Goal: Find specific page/section: Find specific page/section

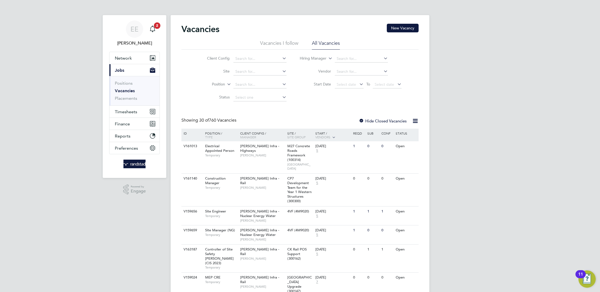
click at [129, 67] on button "Current page: Jobs" at bounding box center [134, 70] width 50 height 12
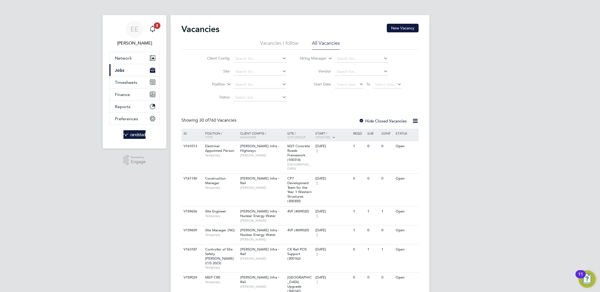
click at [129, 73] on button "Current page: Jobs" at bounding box center [134, 70] width 50 height 12
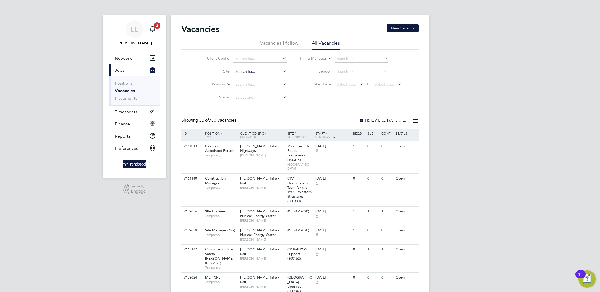
click at [262, 75] on input at bounding box center [259, 72] width 53 height 8
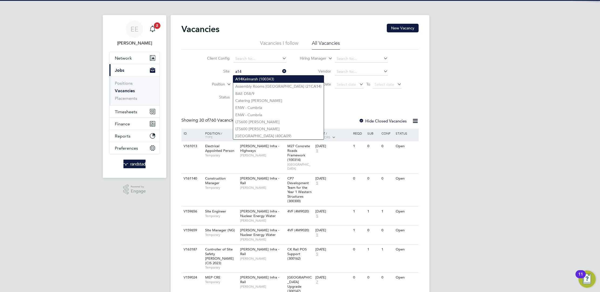
click at [257, 78] on li "A14 Kelmarsh (100343)" at bounding box center [278, 78] width 91 height 7
type input "A14 Kelmarsh (100343)"
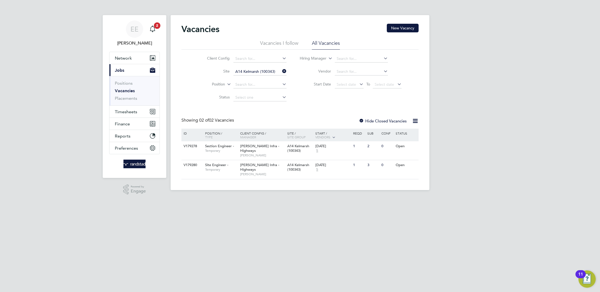
click at [281, 69] on icon at bounding box center [281, 71] width 0 height 8
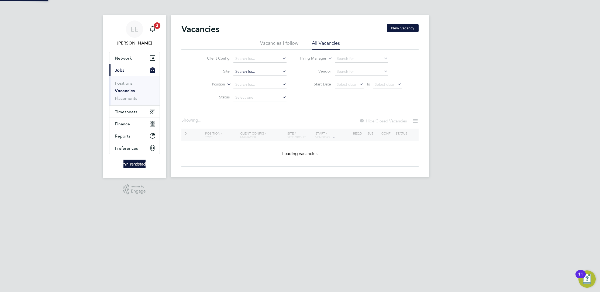
click at [260, 72] on input at bounding box center [259, 72] width 53 height 8
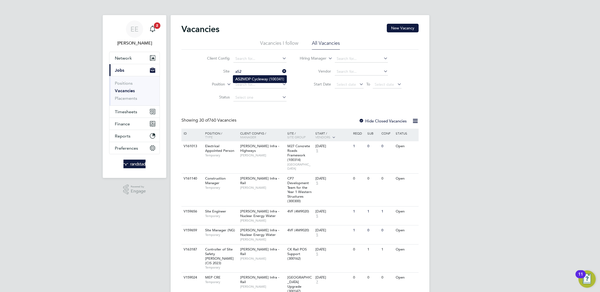
click at [261, 76] on li "A52 MDP Cycleway (100341)" at bounding box center [259, 78] width 53 height 7
type input "A52 MDP Cycleway (100341)"
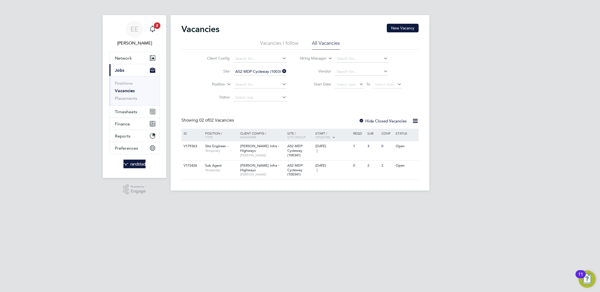
click at [270, 117] on div "Vacancies New Vacancy Vacancies I follow All Vacancies Client Config Site A52 M…" at bounding box center [299, 102] width 237 height 156
click at [263, 149] on div "Morgan Sindall Infra - Highways Alex Hackett" at bounding box center [262, 150] width 47 height 19
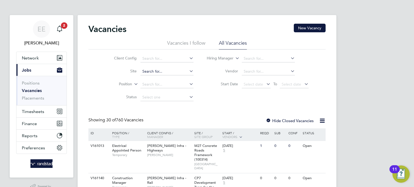
click at [161, 72] on input at bounding box center [166, 72] width 53 height 8
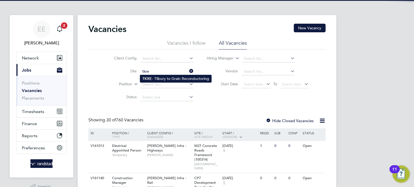
click at [152, 78] on li "TKRE - Tilbury to Grain Reconductoring" at bounding box center [175, 78] width 71 height 7
type input "TKRE - Tilbury to Grain Reconductoring"
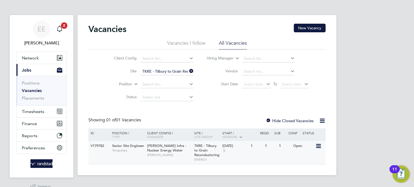
click at [174, 150] on span "[PERSON_NAME] Infra - Nuclear Energy Water" at bounding box center [166, 148] width 39 height 9
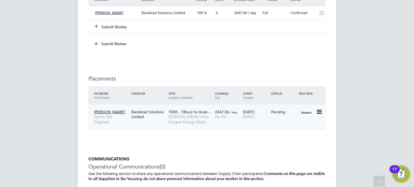
click at [299, 115] on div "Disabled" at bounding box center [307, 112] width 19 height 10
click at [236, 118] on div "No PO" at bounding box center [227, 117] width 25 height 5
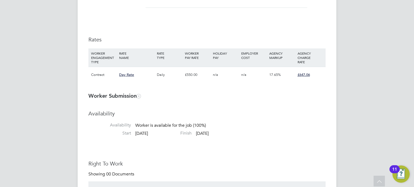
scroll to position [329, 0]
click at [127, 77] on span "Day Rate" at bounding box center [126, 74] width 15 height 5
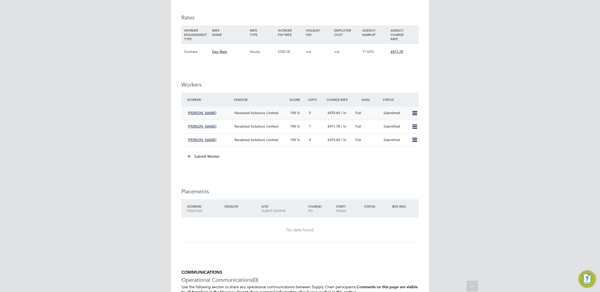
click at [260, 113] on div "Randstad Solutions Limited" at bounding box center [260, 113] width 56 height 9
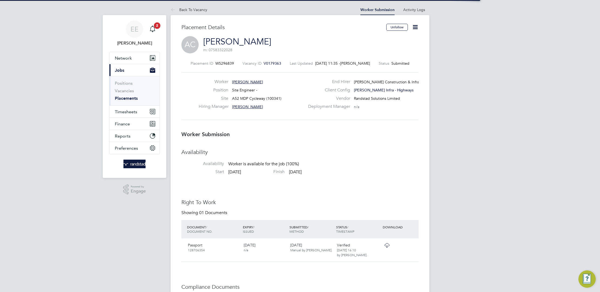
scroll to position [8, 106]
